Goal: Navigation & Orientation: Find specific page/section

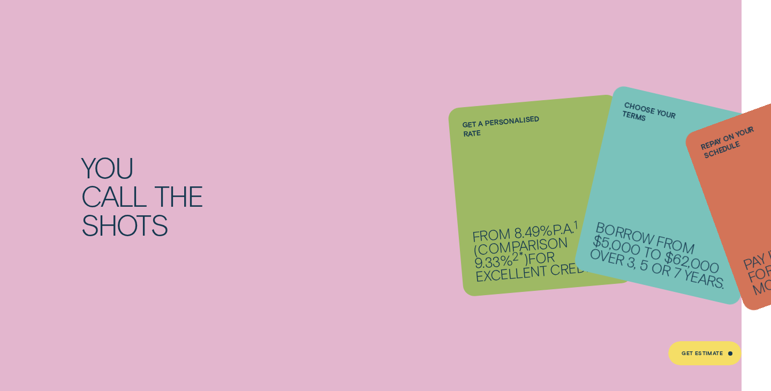
scroll to position [814, 0]
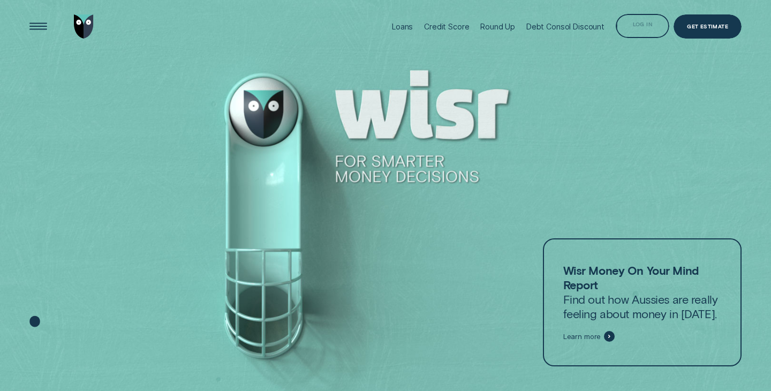
click at [646, 25] on div "Log in" at bounding box center [642, 27] width 19 height 5
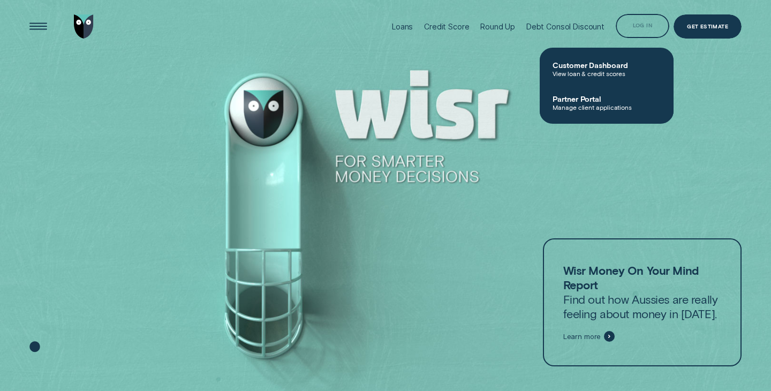
click at [645, 26] on div "Log in" at bounding box center [642, 23] width 19 height 5
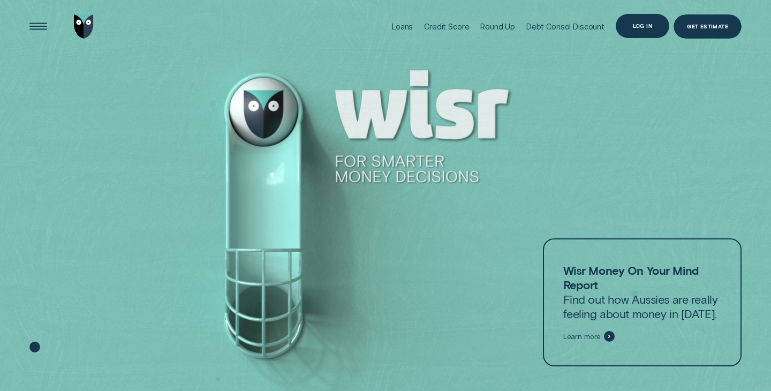
click at [641, 26] on div "Log in" at bounding box center [642, 26] width 19 height 5
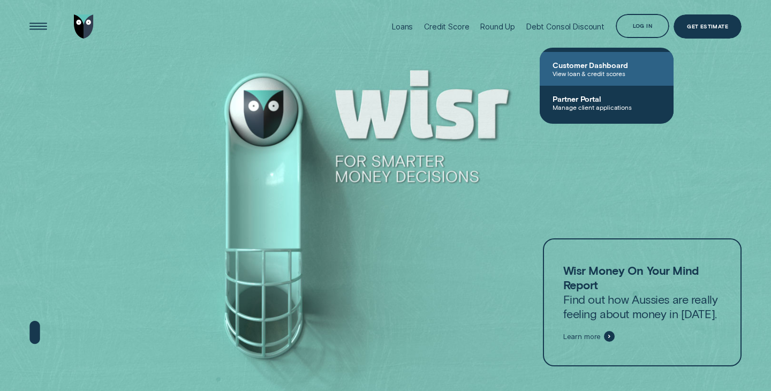
click at [609, 71] on span "View loan & credit scores" at bounding box center [607, 74] width 108 height 8
